Goal: Task Accomplishment & Management: Manage account settings

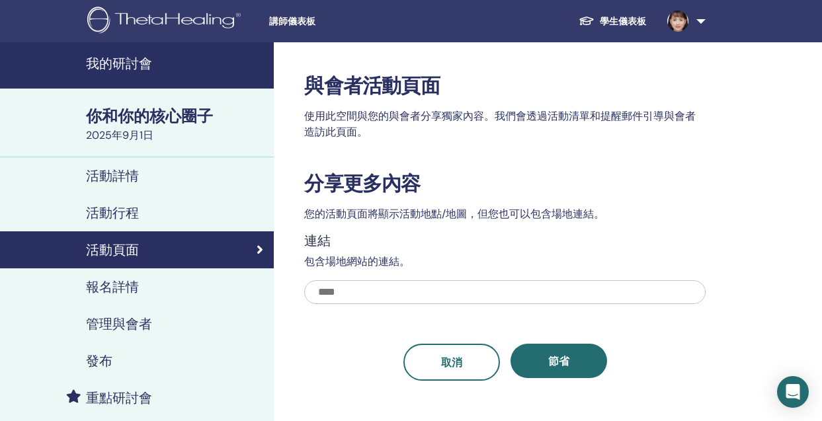
scroll to position [32, 0]
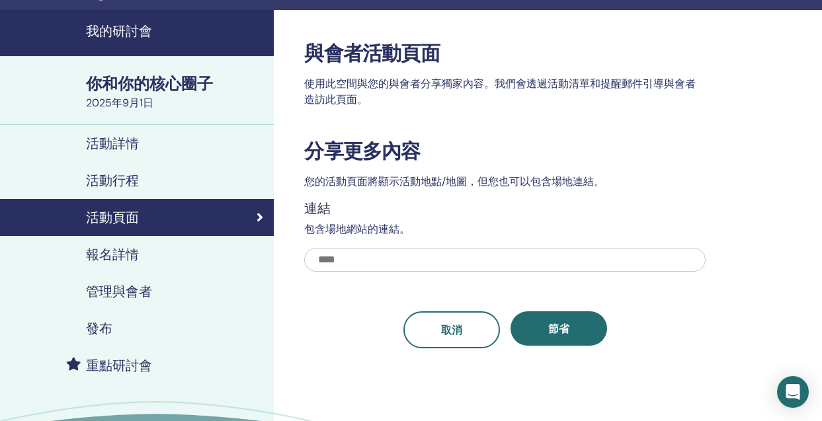
click at [142, 253] on div "報名詳情" at bounding box center [137, 255] width 253 height 16
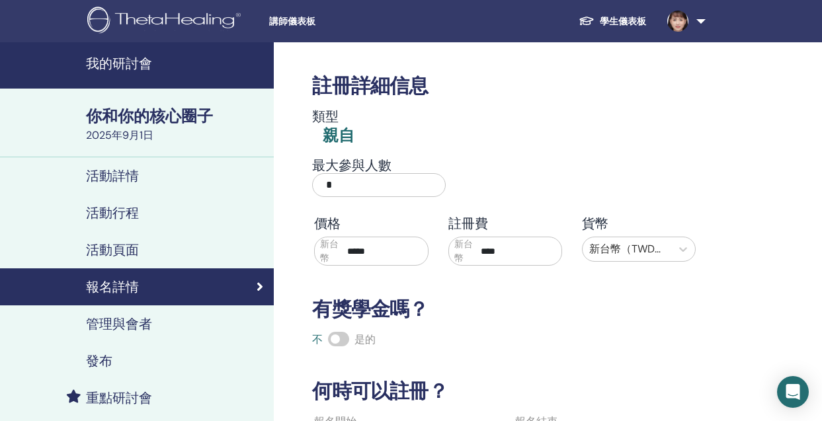
click at [149, 173] on div "活動詳情" at bounding box center [137, 176] width 253 height 16
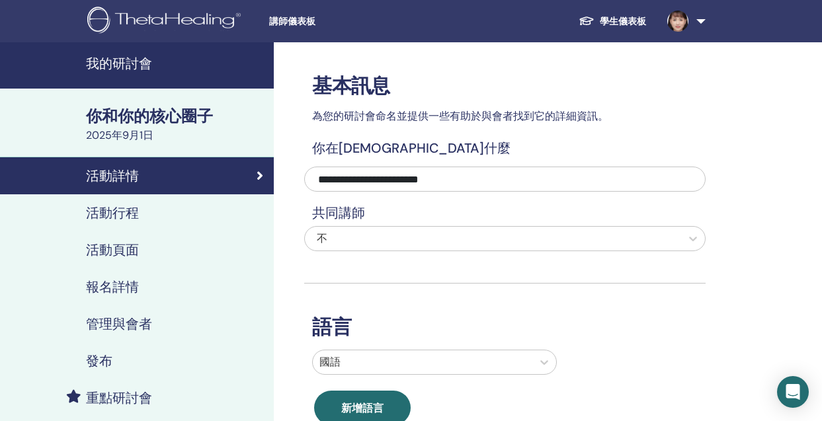
click at [133, 216] on font "活動行程" at bounding box center [112, 212] width 53 height 17
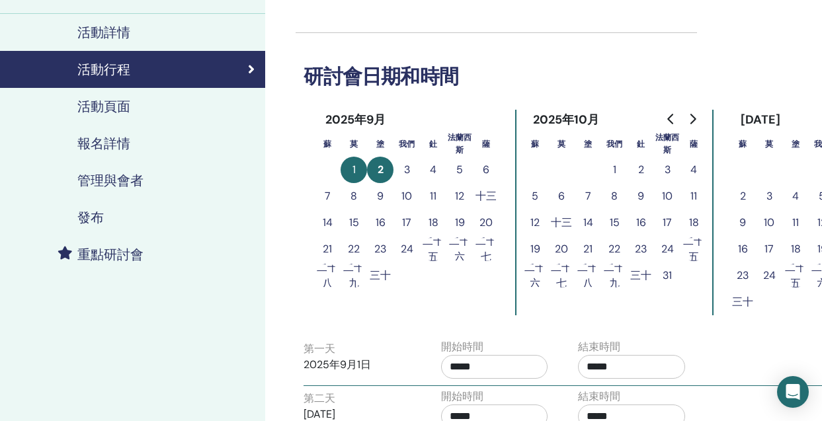
scroll to position [143, 10]
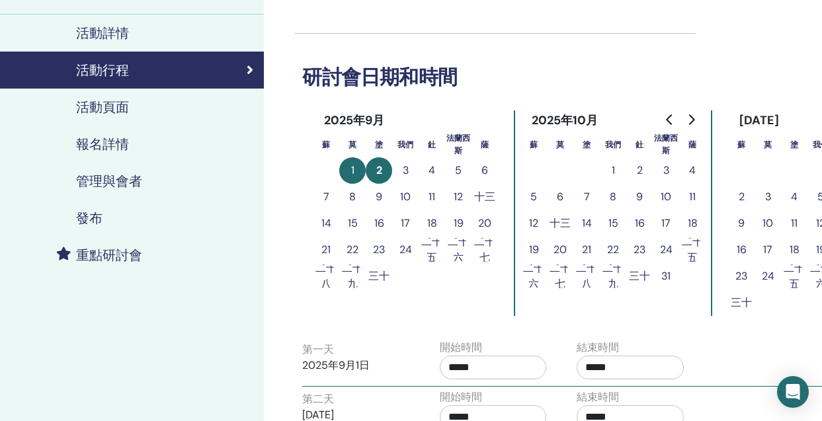
click at [124, 180] on font "管理與會者" at bounding box center [109, 181] width 66 height 17
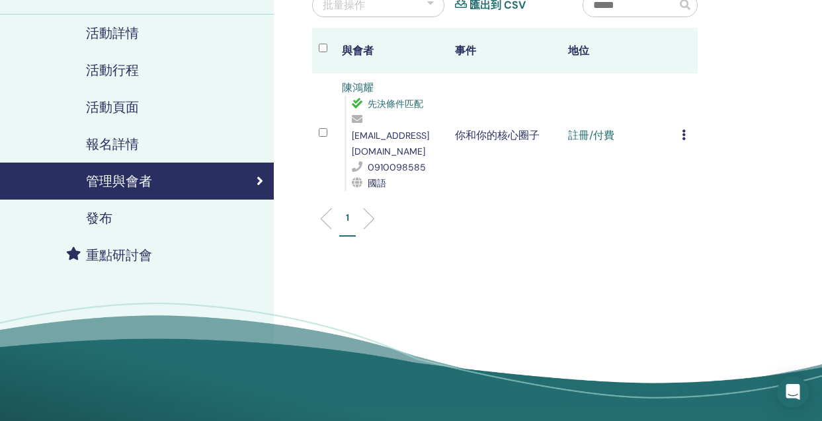
click at [684, 130] on icon at bounding box center [684, 135] width 4 height 11
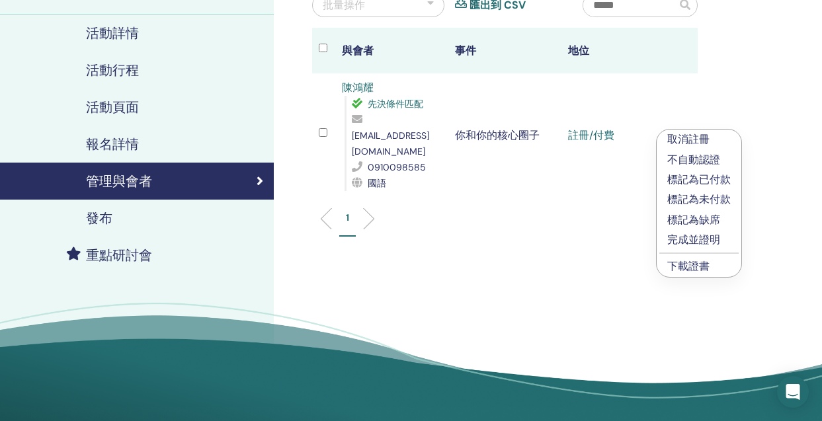
click at [709, 180] on font "標記為已付款" at bounding box center [698, 180] width 63 height 14
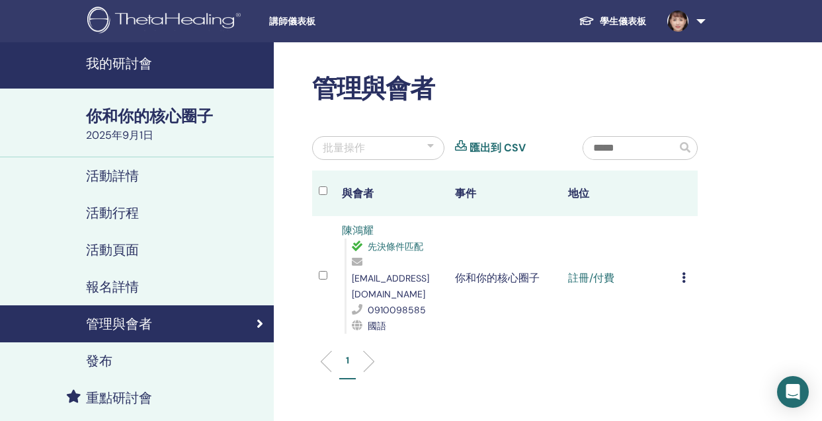
click at [682, 272] on icon at bounding box center [684, 277] width 4 height 11
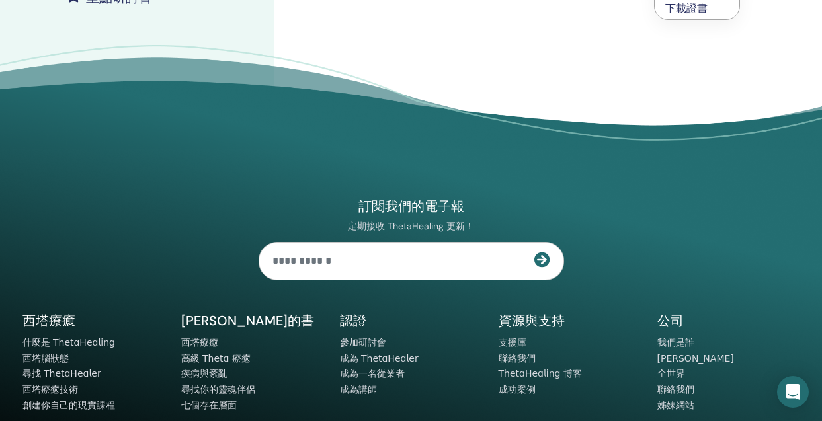
scroll to position [406, 0]
